Goal: Information Seeking & Learning: Learn about a topic

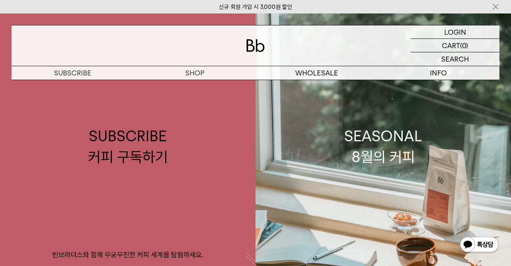
click at [494, 4] on img at bounding box center [495, 7] width 8 height 8
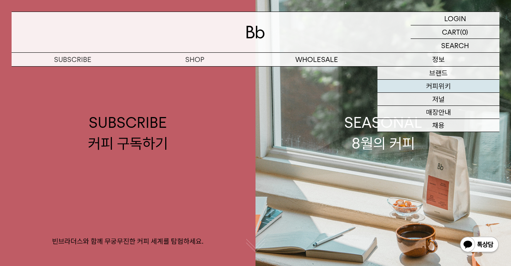
click at [433, 89] on link "커피위키" at bounding box center [438, 86] width 122 height 13
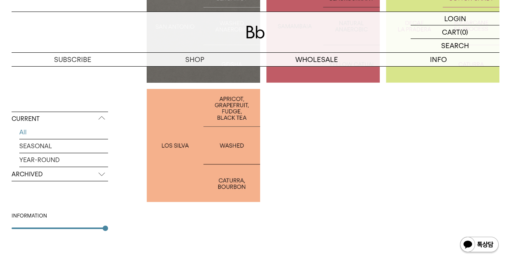
scroll to position [160, 0]
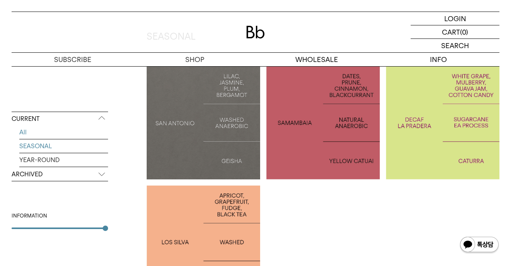
click at [39, 147] on link "SEASONAL" at bounding box center [63, 146] width 89 height 13
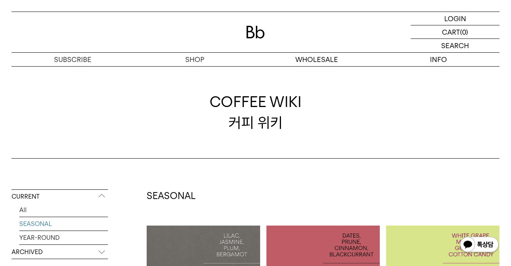
scroll to position [226, 0]
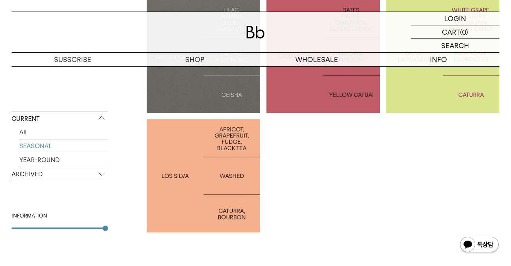
click at [88, 180] on p "ARCHIVED" at bounding box center [60, 175] width 96 height 14
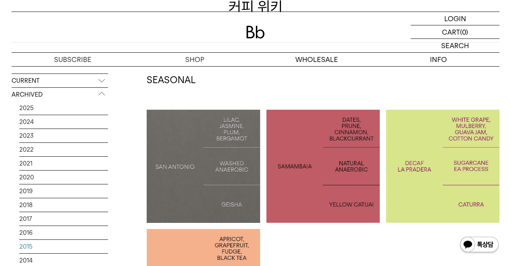
scroll to position [67, 0]
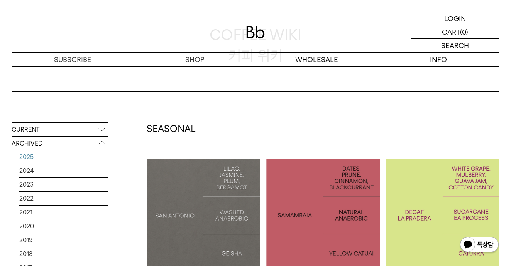
click at [28, 154] on link "2025" at bounding box center [63, 156] width 89 height 13
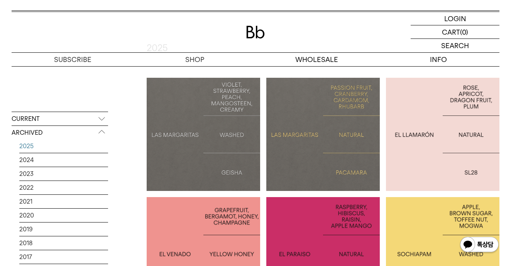
scroll to position [150, 0]
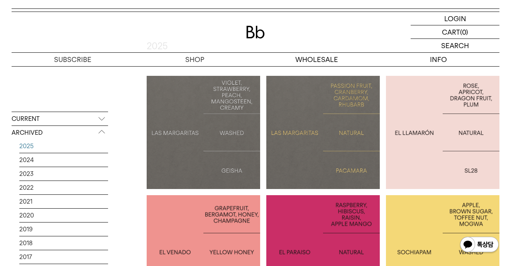
click at [218, 155] on div at bounding box center [203, 132] width 113 height 113
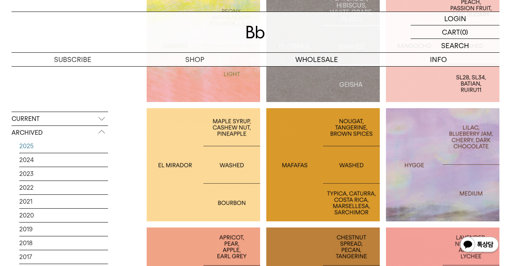
scroll to position [758, 0]
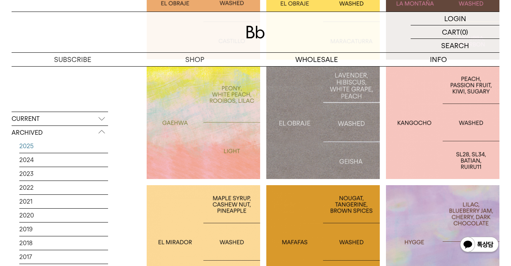
click at [203, 133] on div at bounding box center [203, 122] width 113 height 113
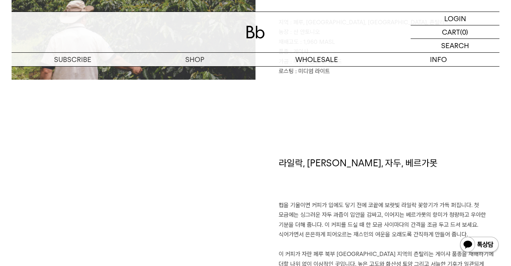
scroll to position [538, 0]
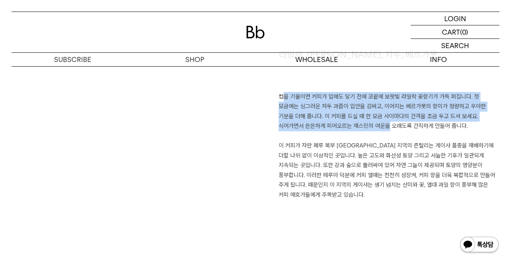
drag, startPoint x: 286, startPoint y: 97, endPoint x: 342, endPoint y: 128, distance: 63.7
click at [342, 127] on p "컵을 기울이면 커피가 입에도 닿기 전에 코끝에 보랏빛 라일락 꽃향기가 가득 퍼집니다. 첫 모금에는 싱그러운 자두 과즙이 입안을 감싸고, 이어지…" at bounding box center [388, 111] width 221 height 39
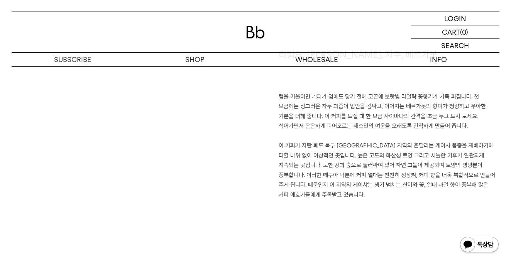
click at [349, 147] on p "이 커피가 자란 페루 북부 카하마르카 지역의 츤탈리는 게이샤 품종을 재배하기에 더할 나위 없이 이상적인 곳입니다. 높은 고도와 화산성 토양 그…" at bounding box center [388, 170] width 221 height 59
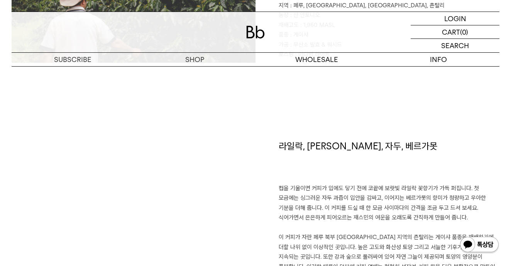
scroll to position [529, 0]
